Goal: Find specific page/section: Find specific page/section

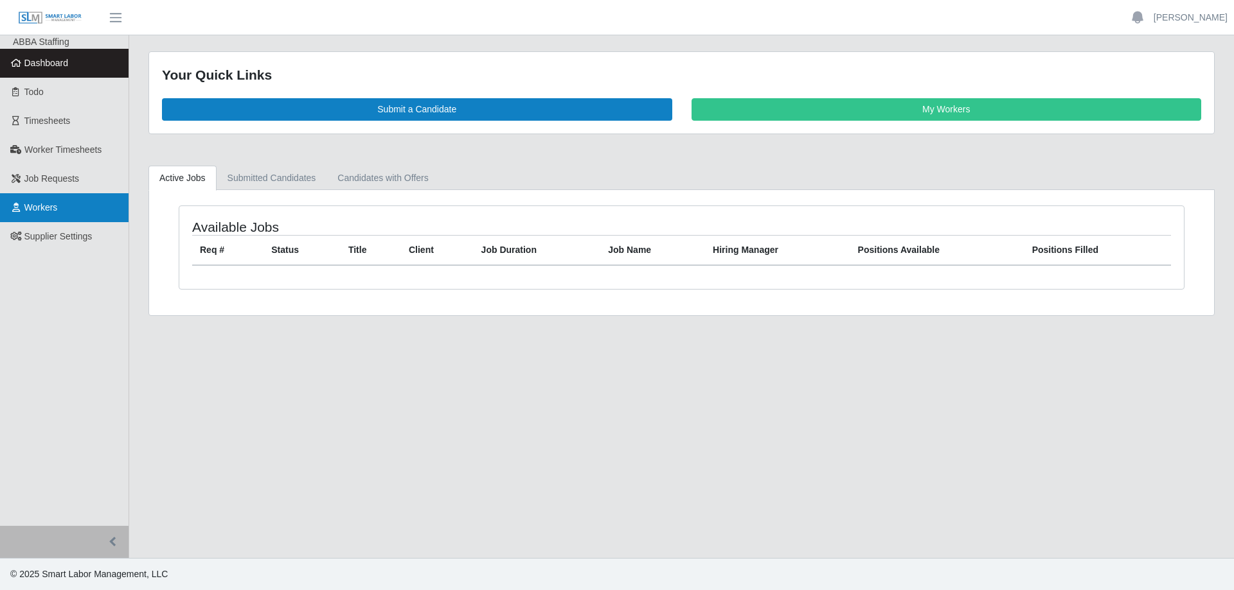
click at [57, 212] on span "Workers" at bounding box center [40, 207] width 33 height 10
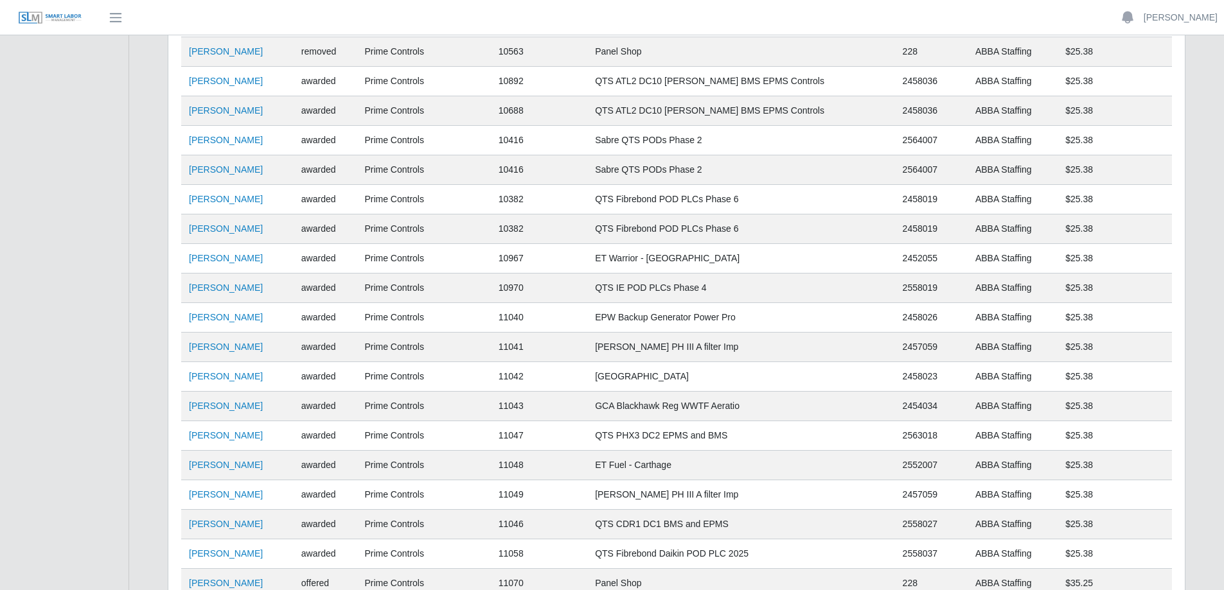
scroll to position [1440, 0]
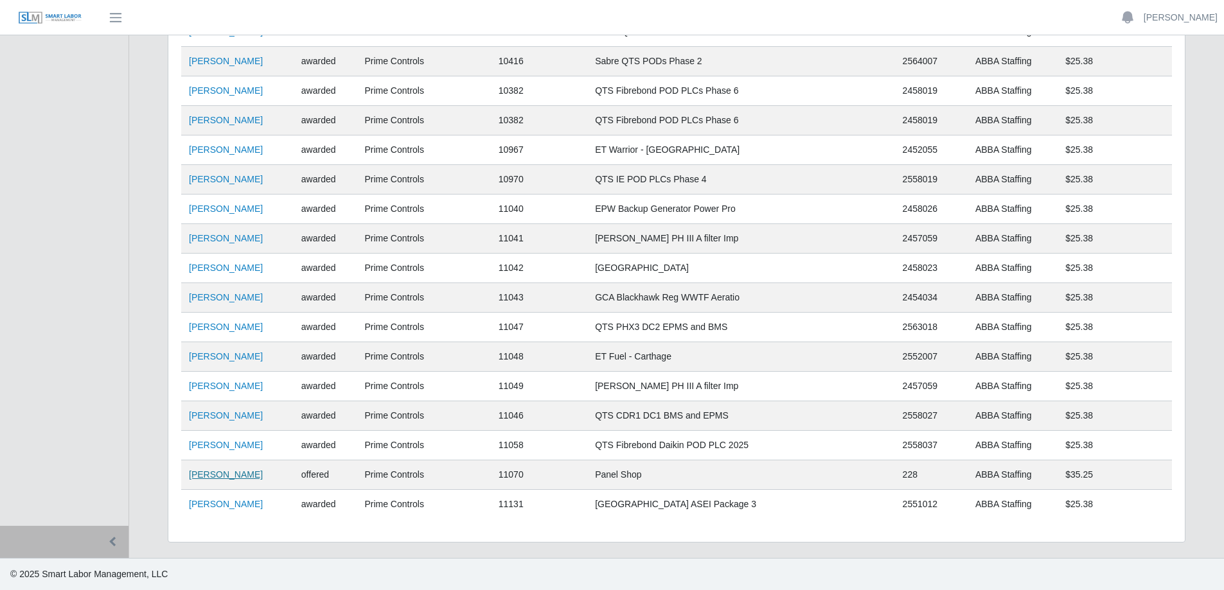
click at [221, 475] on link "[PERSON_NAME]" at bounding box center [226, 475] width 74 height 10
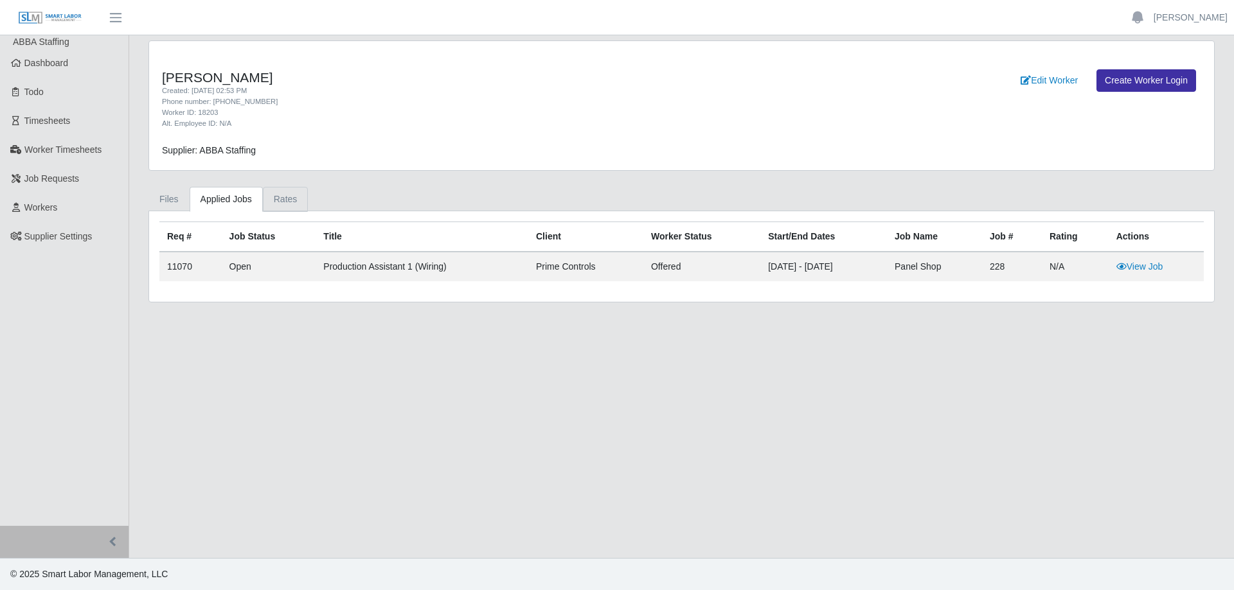
click at [270, 199] on link "Rates" at bounding box center [286, 199] width 46 height 25
